Goal: Task Accomplishment & Management: Manage account settings

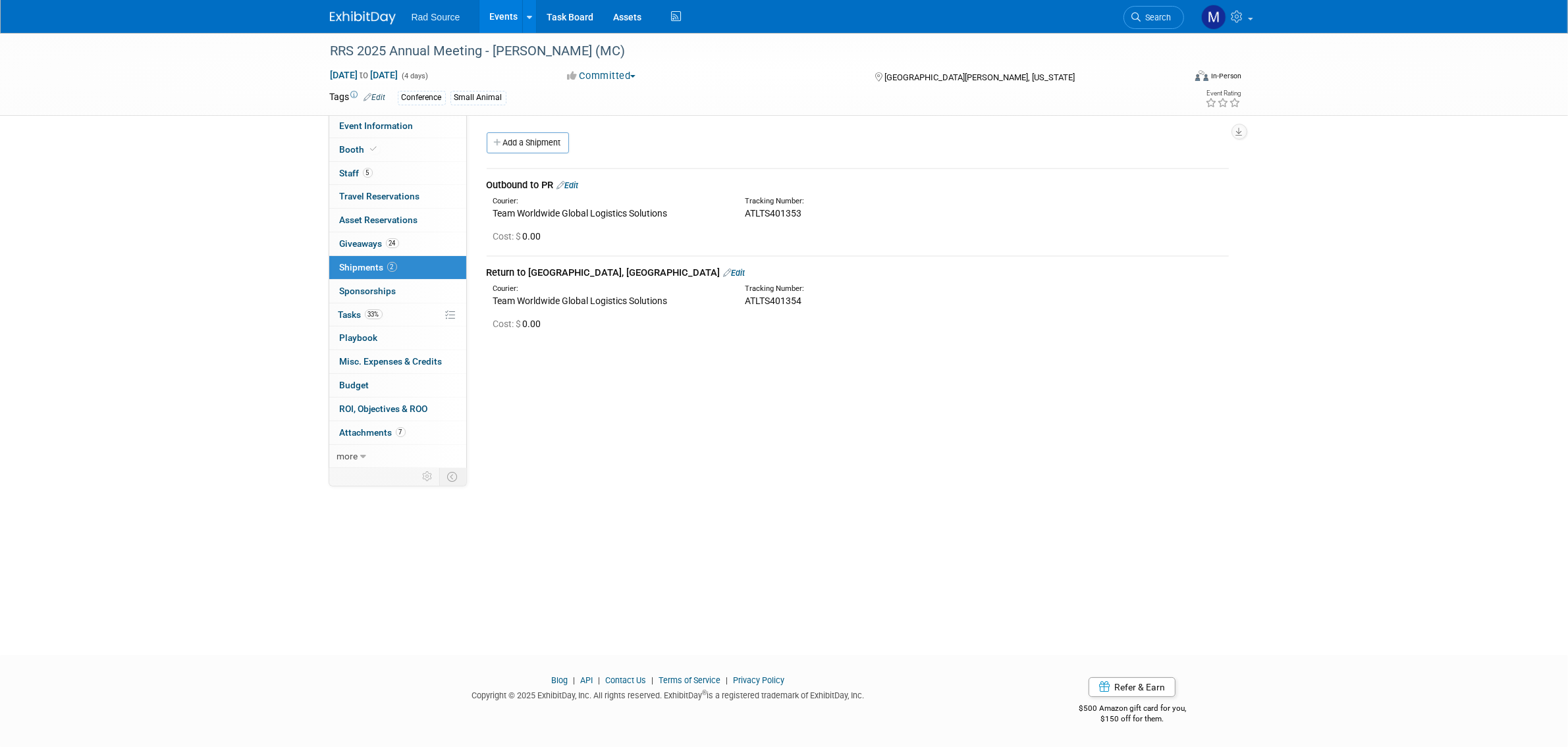
click at [371, 8] on link at bounding box center [371, 11] width 82 height 11
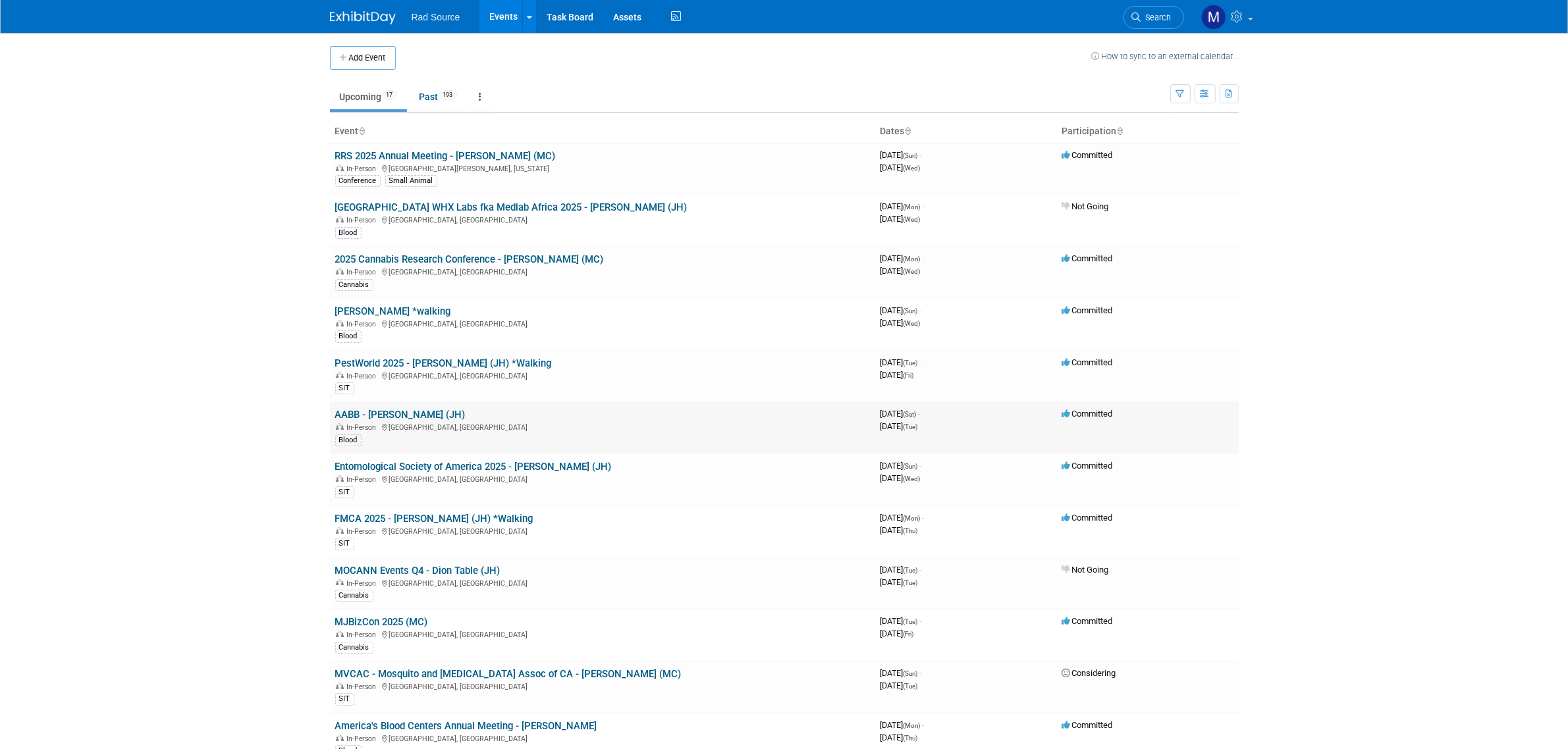
click at [386, 416] on link "AABB - [PERSON_NAME] (JH)" at bounding box center [400, 415] width 131 height 12
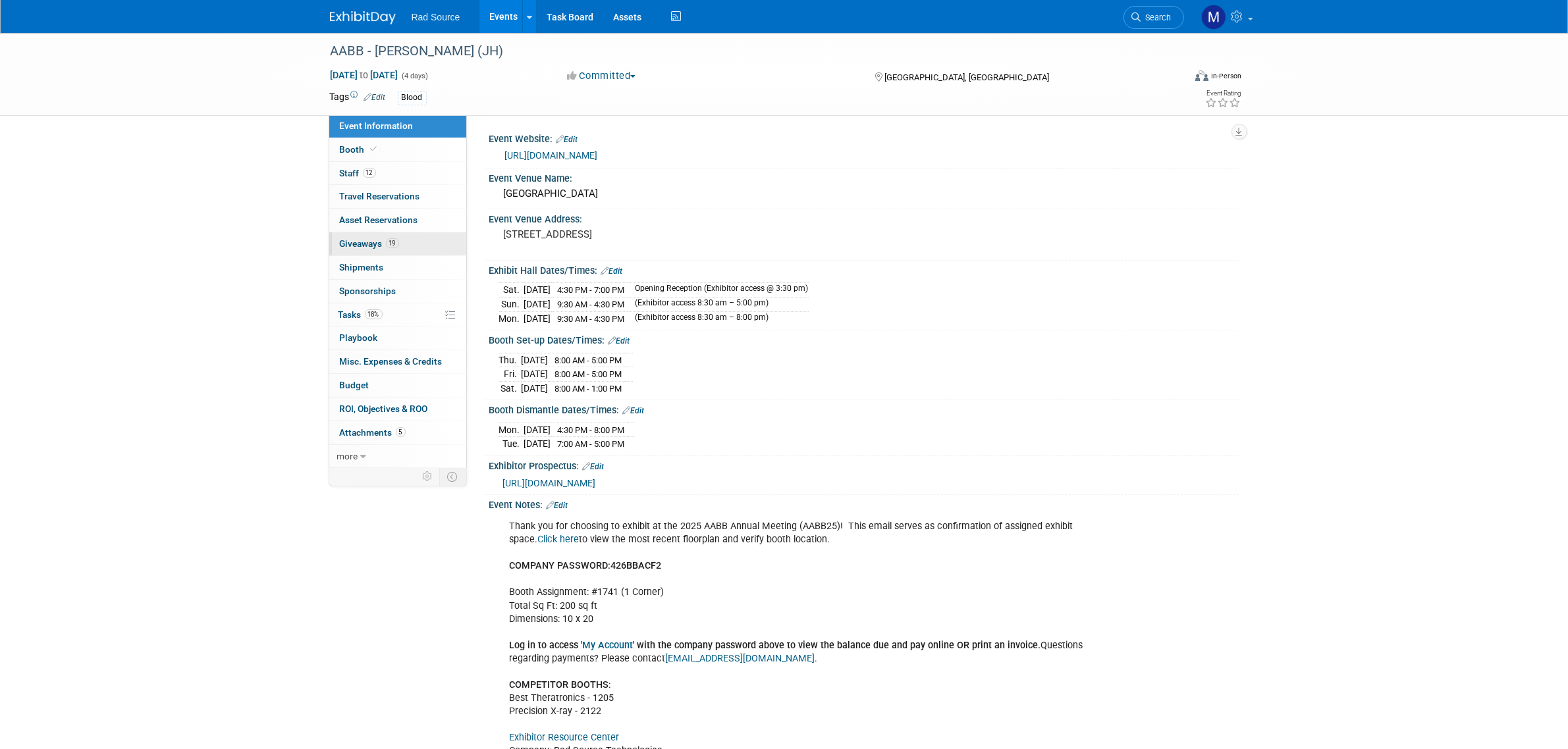
click at [420, 243] on link "19 Giveaways 19" at bounding box center [397, 243] width 137 height 23
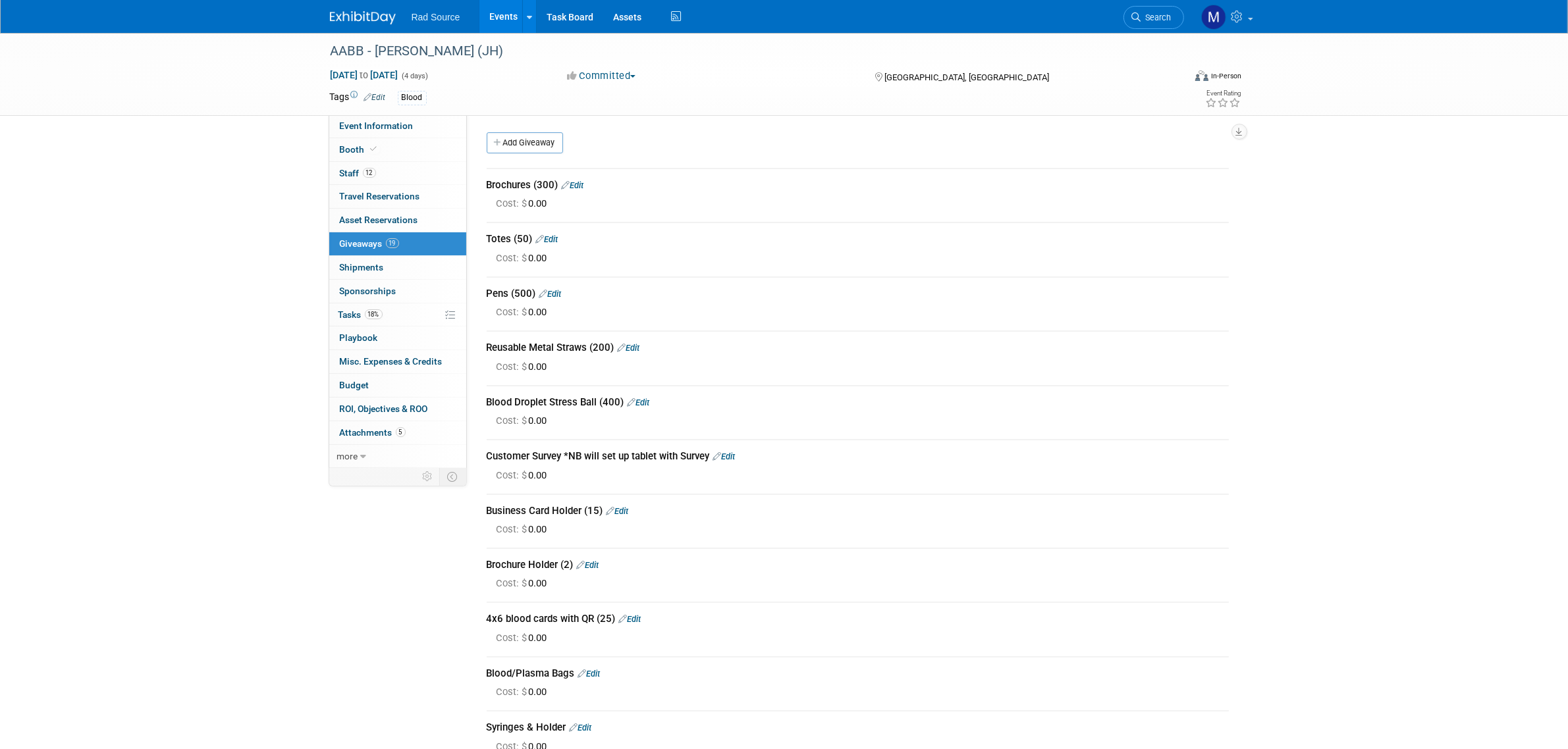
click at [552, 234] on link "Edit" at bounding box center [547, 239] width 23 height 10
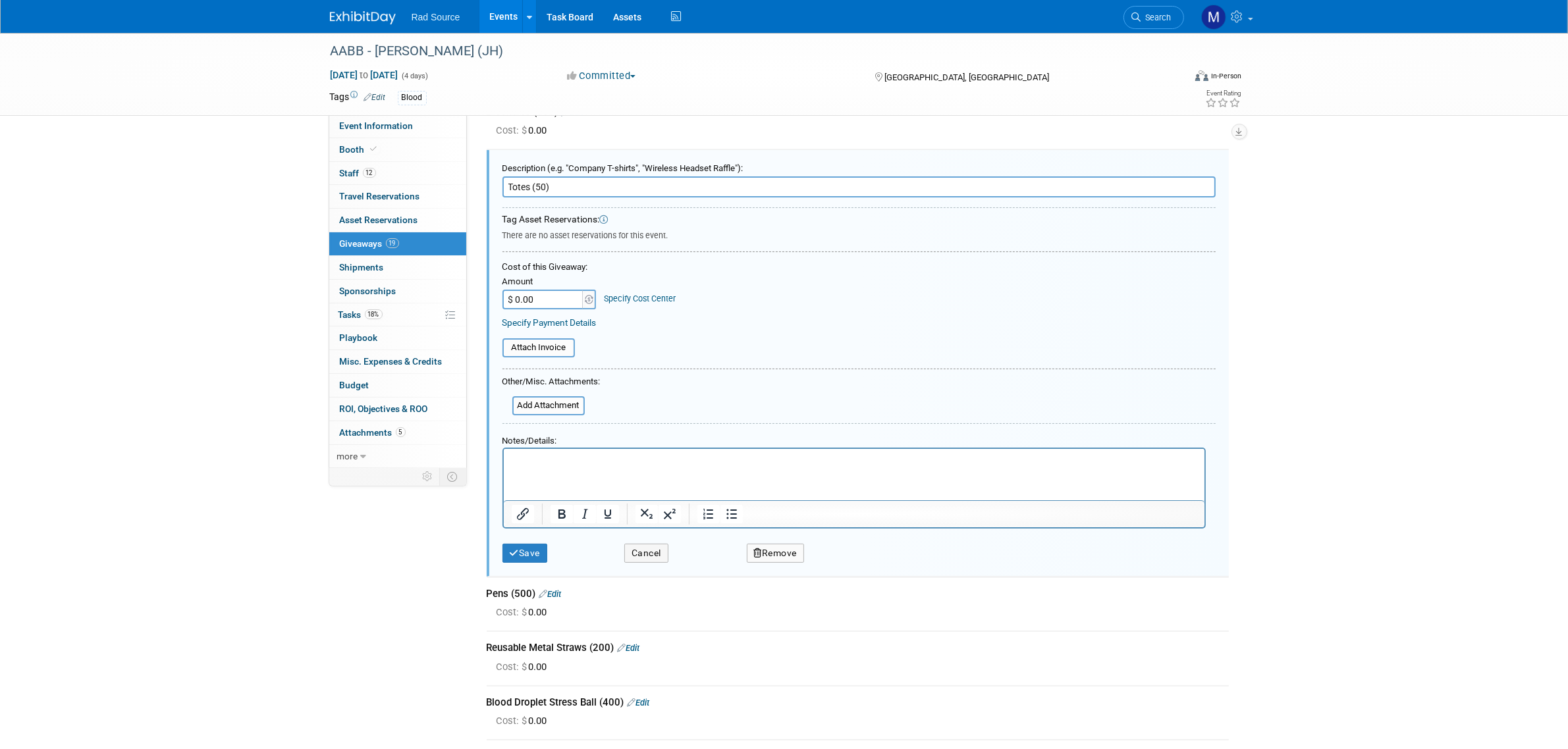
click at [545, 186] on input "Totes (50)" at bounding box center [858, 187] width 713 height 21
click at [508, 179] on input "Totes (75)" at bounding box center [858, 187] width 713 height 21
type input "Blood Totes (75)"
click at [519, 554] on button "Save" at bounding box center [525, 552] width 45 height 19
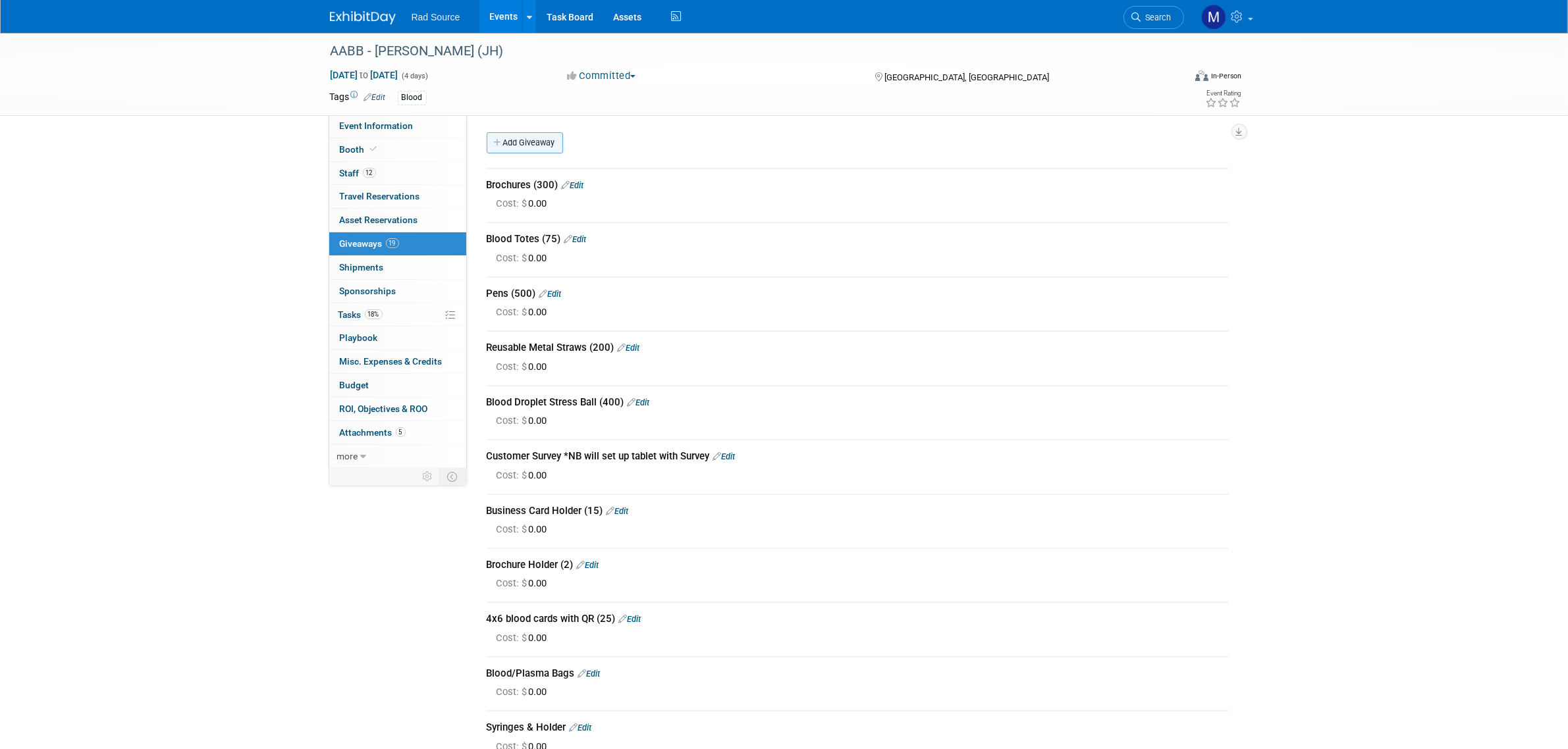
click at [555, 141] on link "Add Giveaway" at bounding box center [524, 142] width 76 height 21
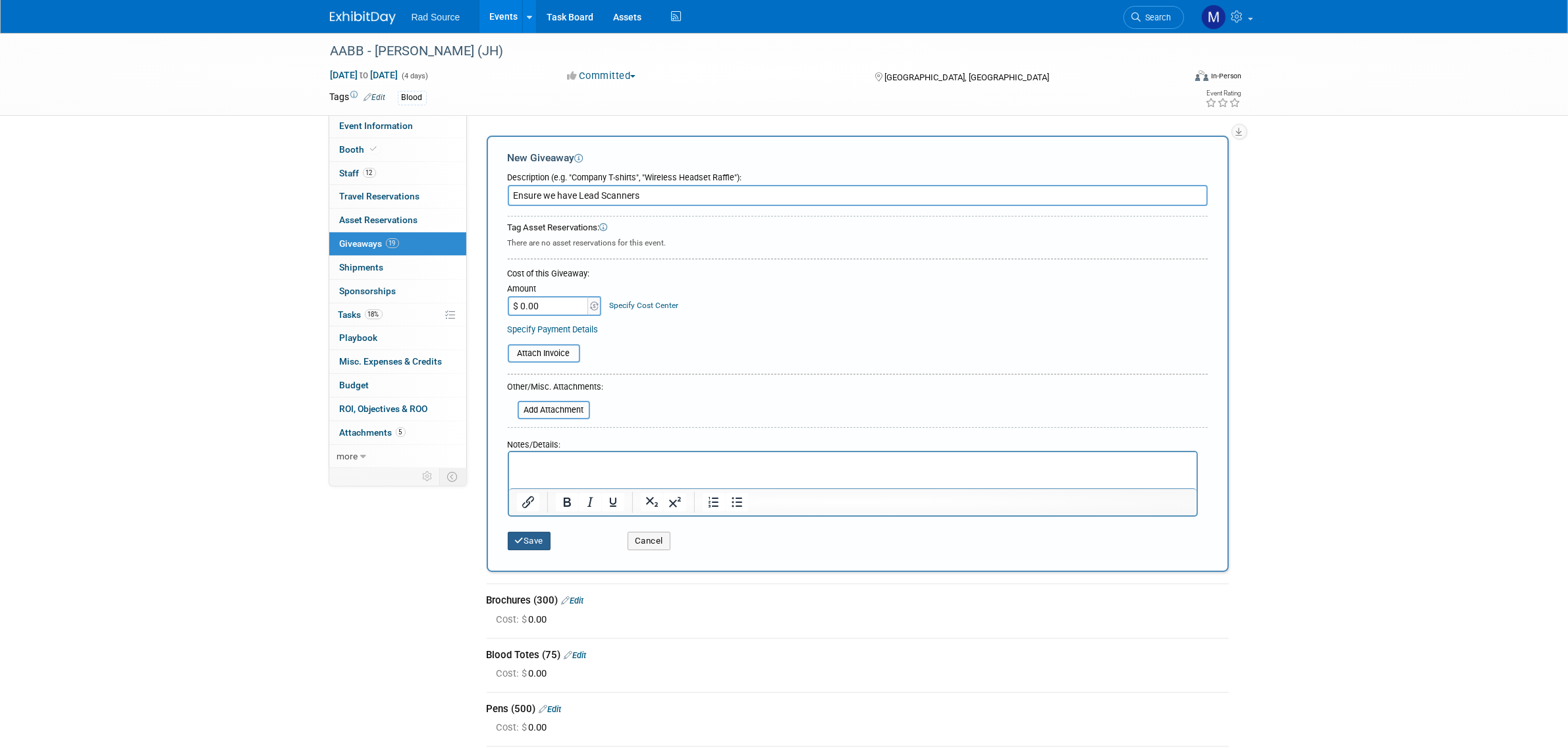
type input "Ensure we have Lead Scanners"
click at [515, 540] on icon "submit" at bounding box center [519, 541] width 9 height 9
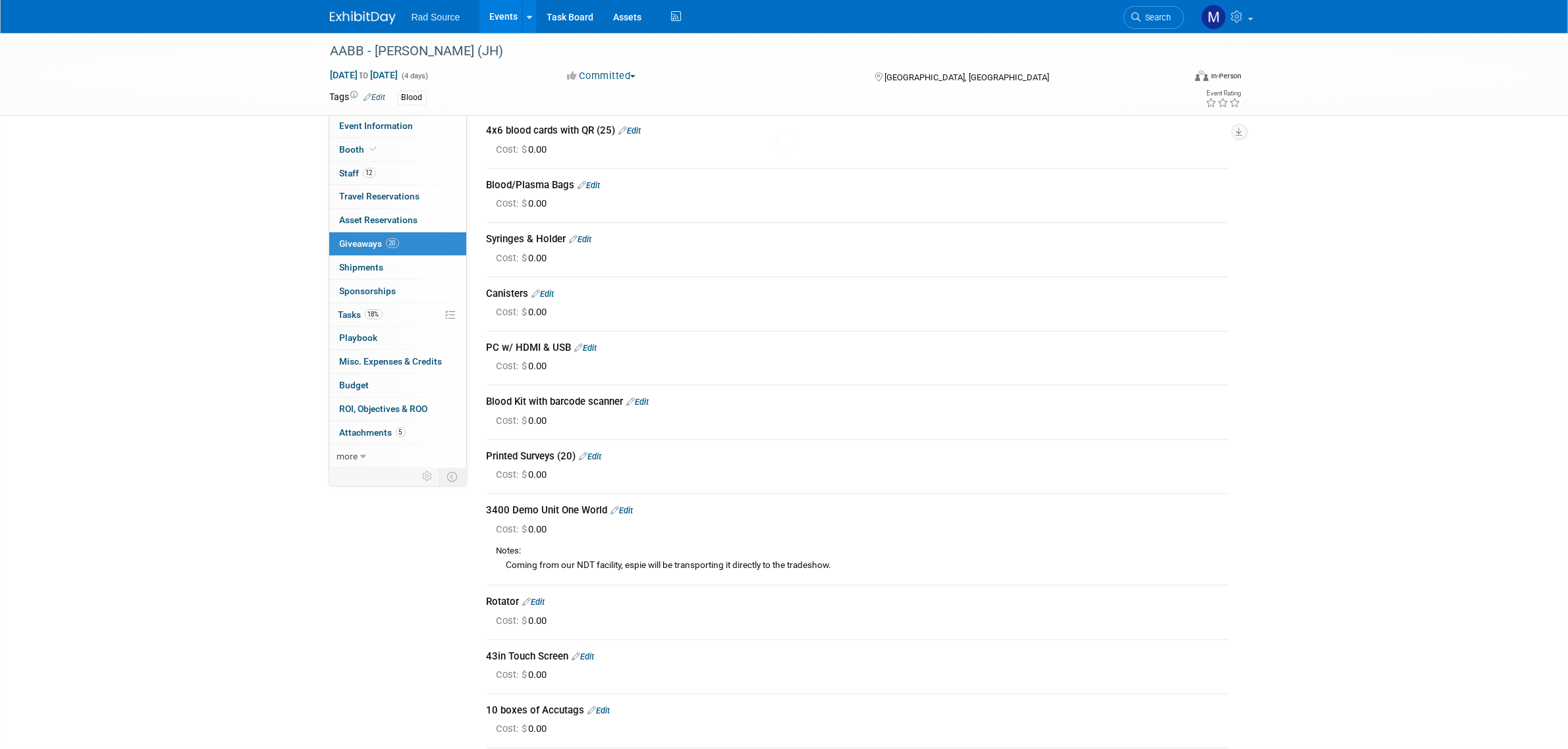
scroll to position [673, 0]
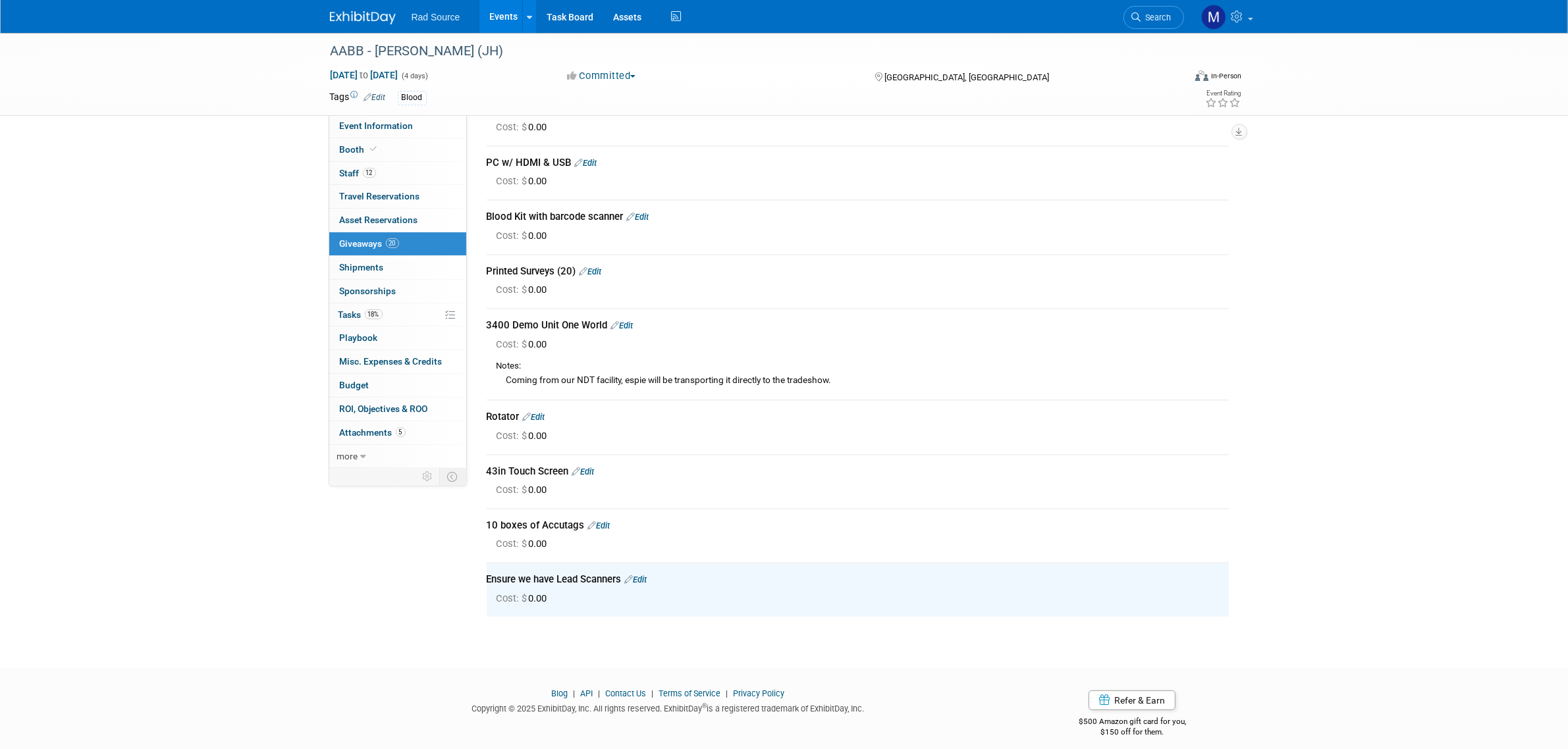
click at [257, 499] on div "AABB - Catherine (JH) Oct 25, 2025 to Oct 28, 2025 (4 days) Oct 25, 2025 to Oct…" at bounding box center [784, 2] width 1568 height 1285
